Goal: Information Seeking & Learning: Learn about a topic

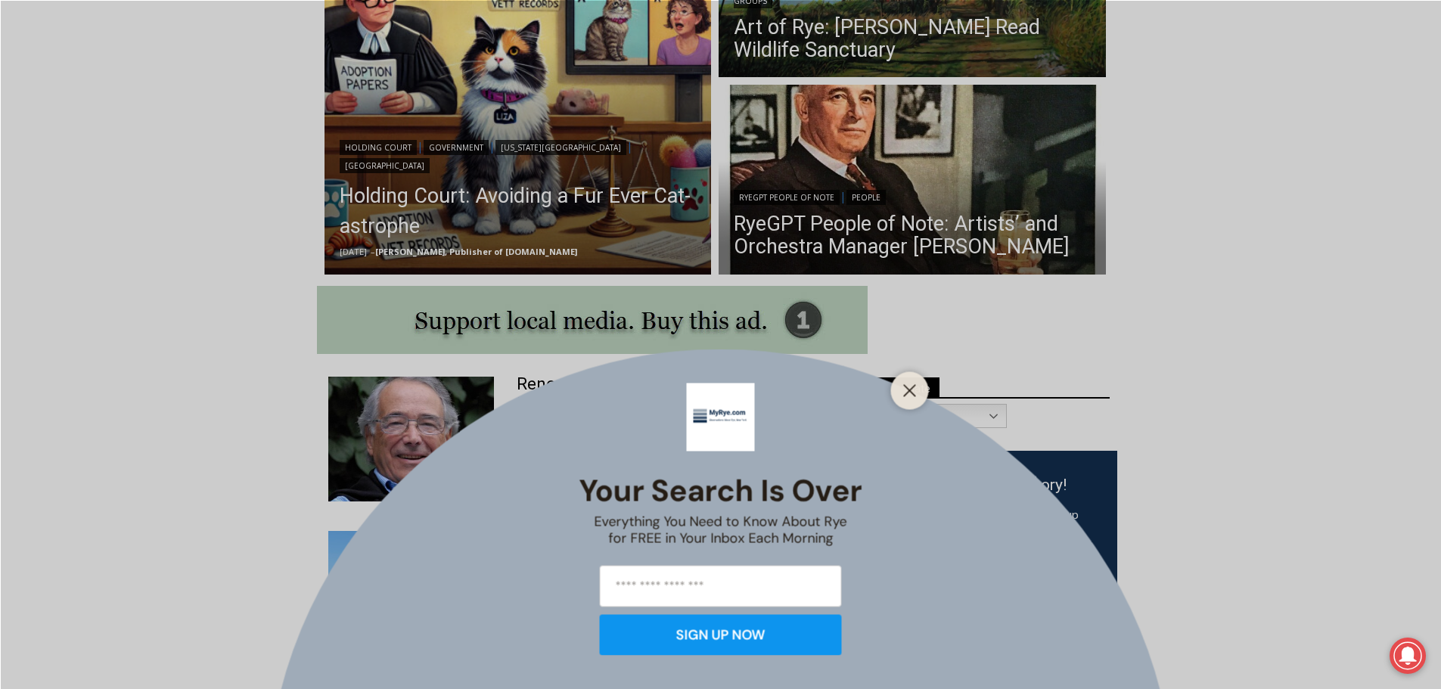
scroll to position [492, 0]
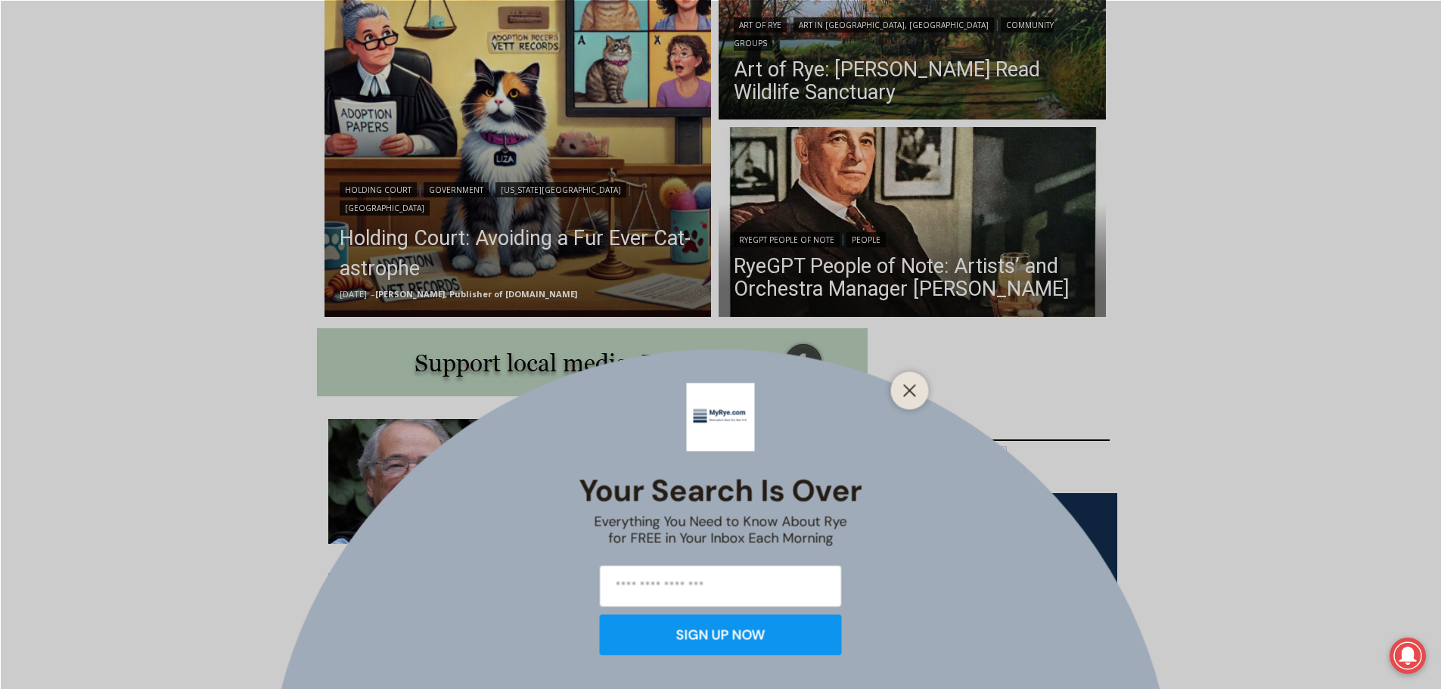
click at [908, 395] on icon "Close" at bounding box center [910, 391] width 14 height 14
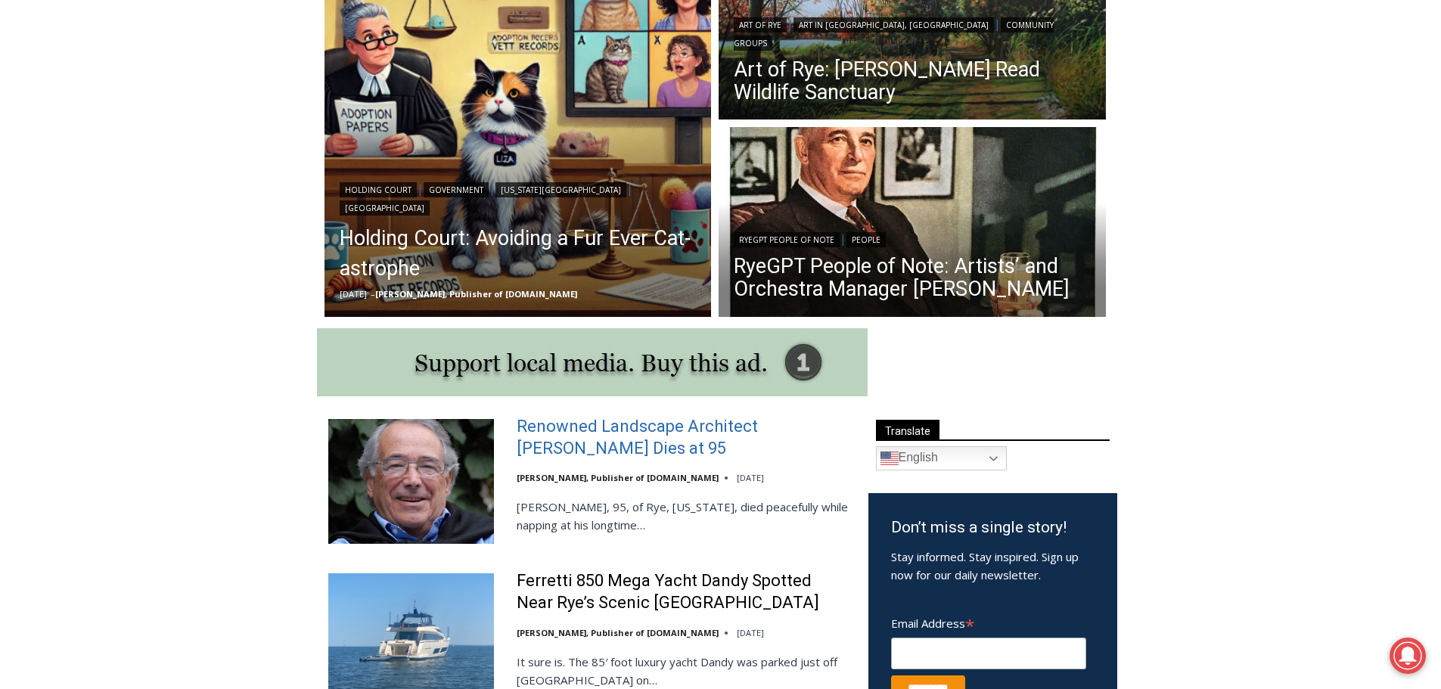
click at [574, 437] on link "Renowned Landscape Architect [PERSON_NAME] Dies at 95" at bounding box center [683, 437] width 332 height 43
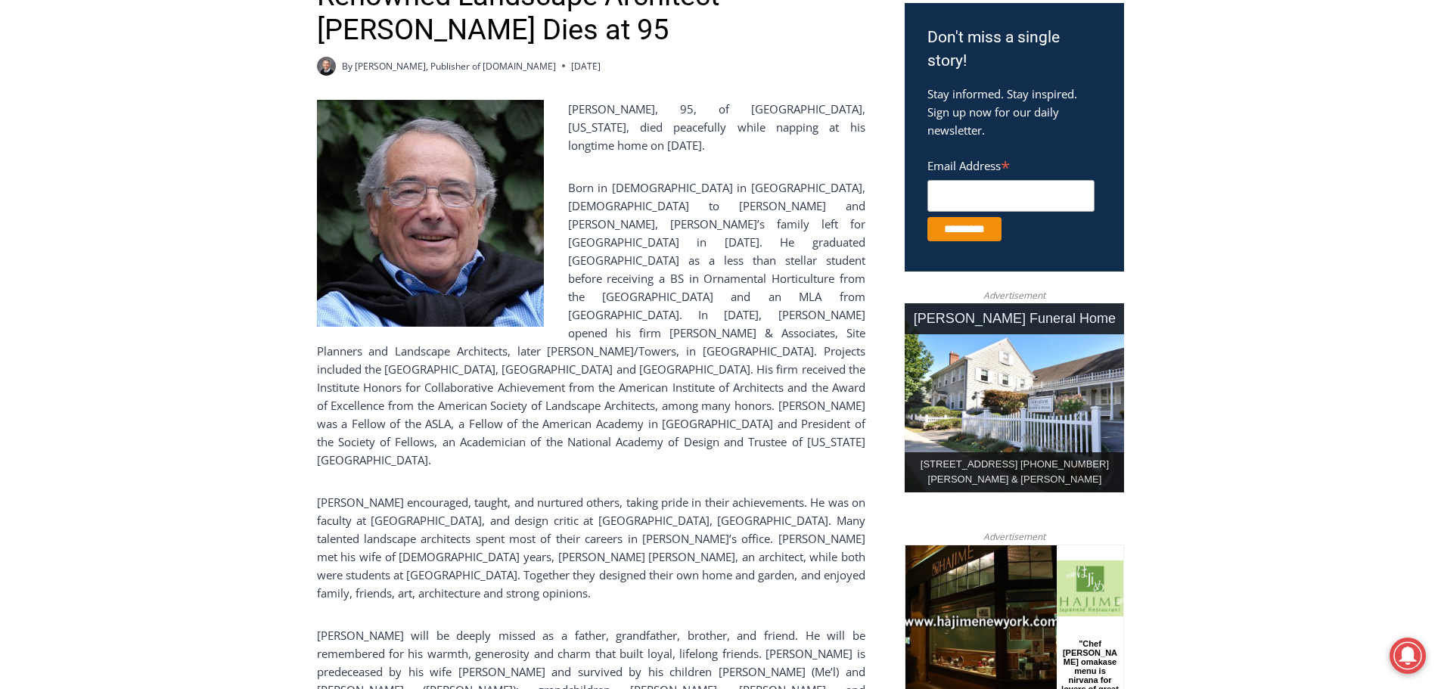
scroll to position [493, 0]
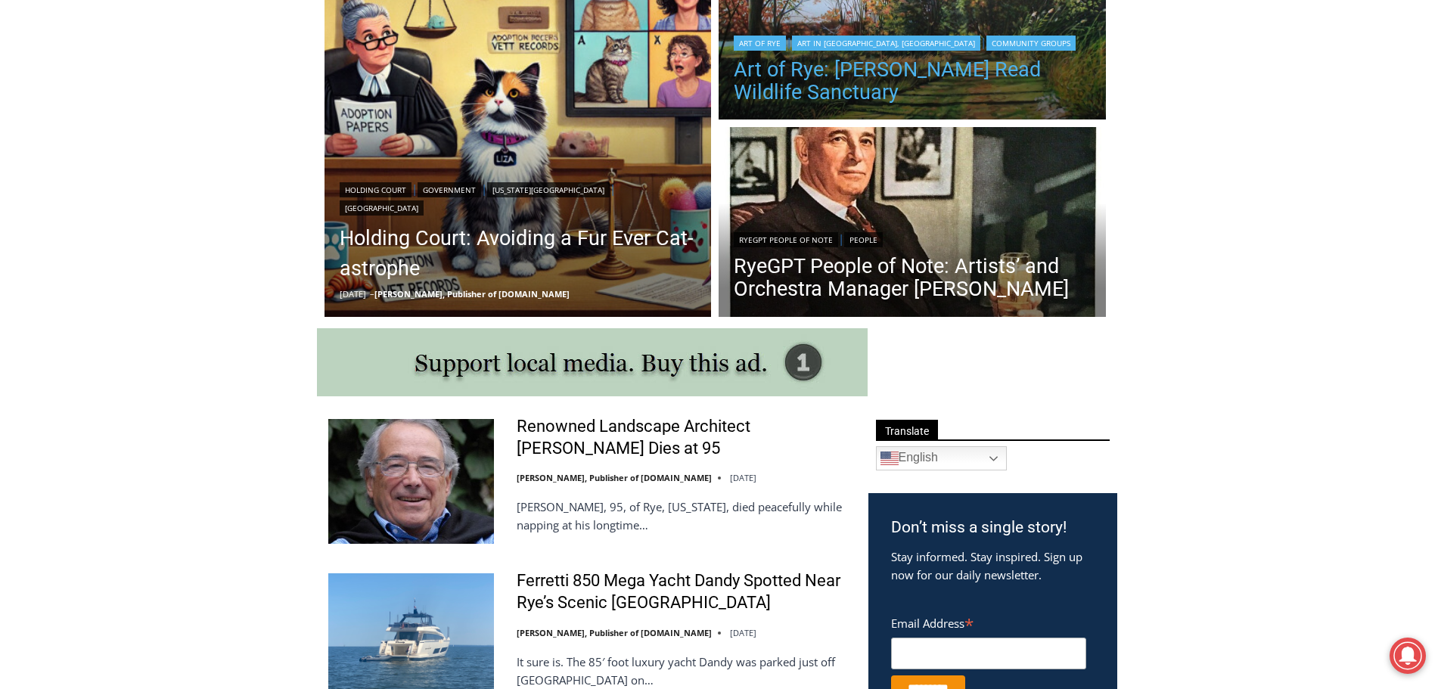
click at [834, 68] on link "Art of Rye: [PERSON_NAME] Read Wildlife Sanctuary" at bounding box center [912, 80] width 357 height 45
